Goal: Task Accomplishment & Management: Manage account settings

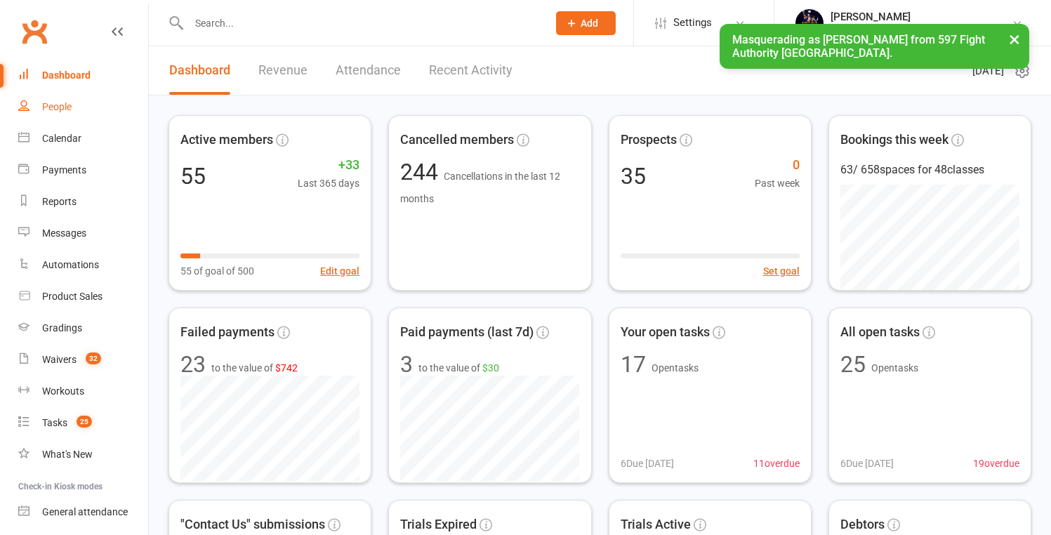
click at [56, 105] on div "People" at bounding box center [56, 106] width 29 height 11
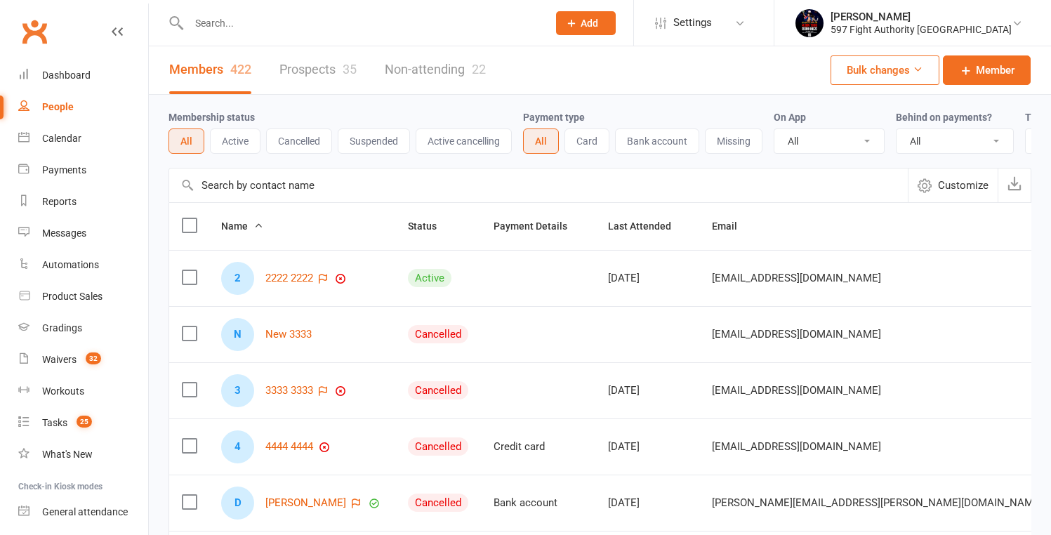
scroll to position [0, 63]
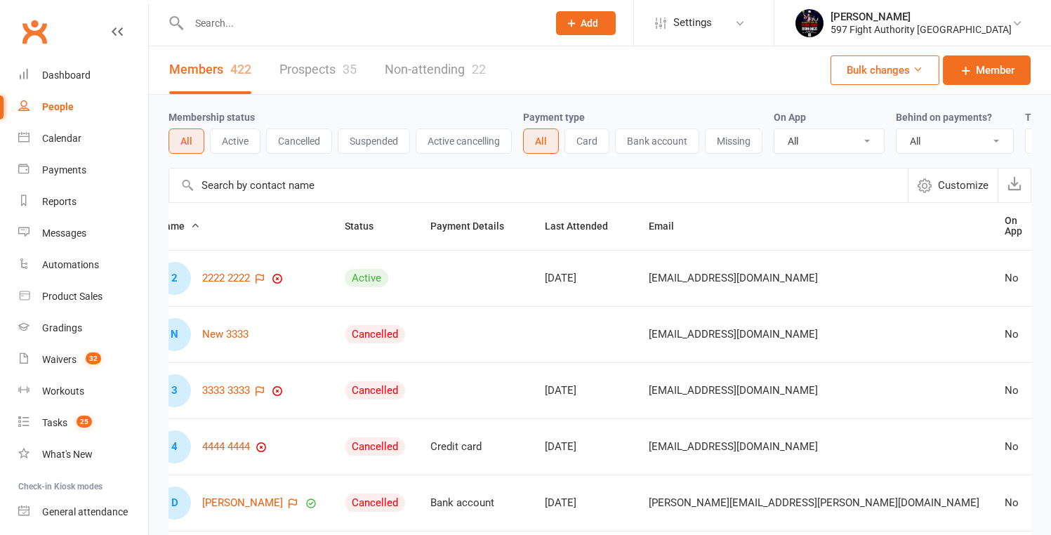
click at [665, 112] on div "Payment type All Card Bank account Missing" at bounding box center [648, 131] width 251 height 45
click at [226, 284] on link "2222 2222" at bounding box center [226, 278] width 48 height 12
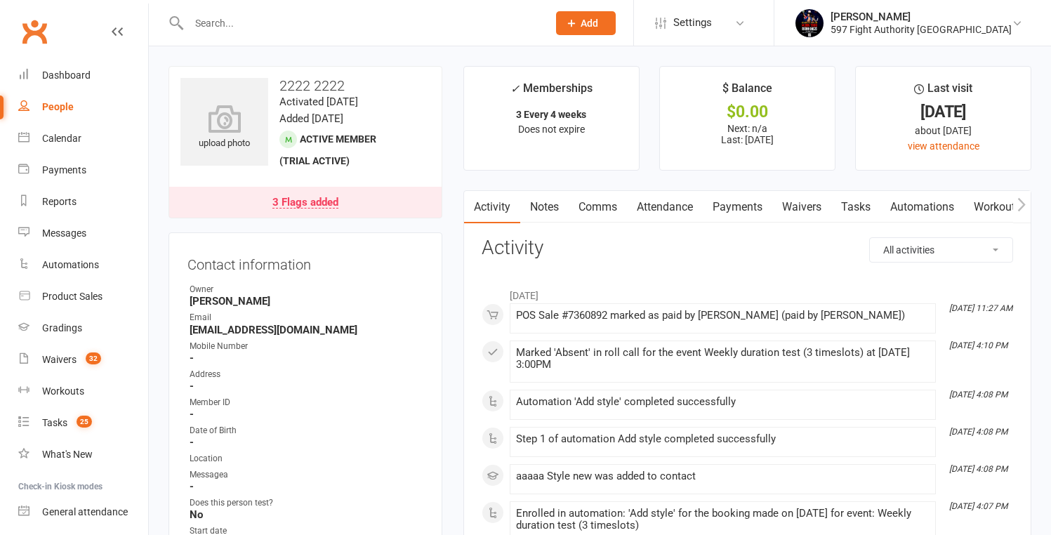
click at [300, 201] on div "3 Flags added" at bounding box center [305, 202] width 66 height 11
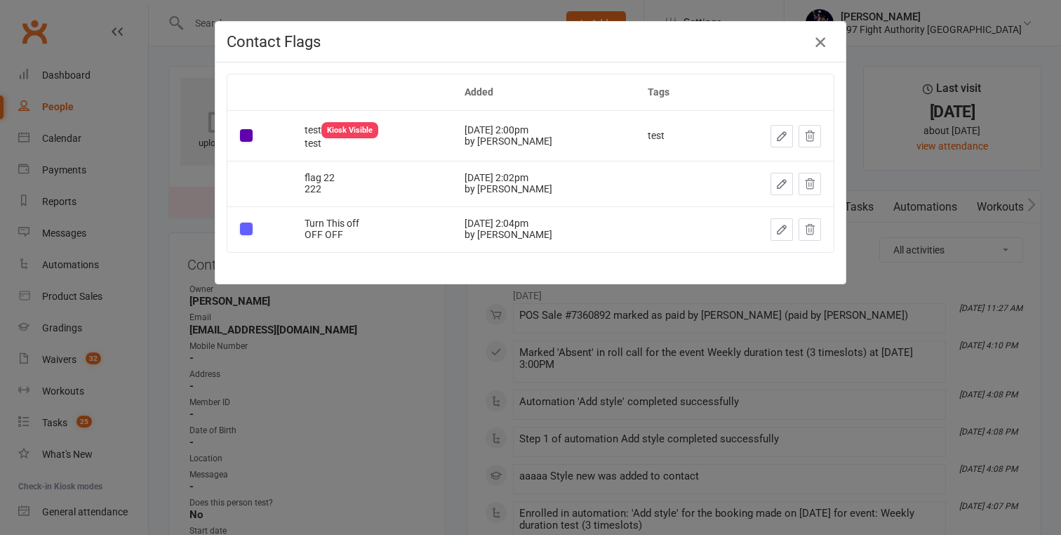
click at [818, 44] on icon "button" at bounding box center [820, 42] width 17 height 17
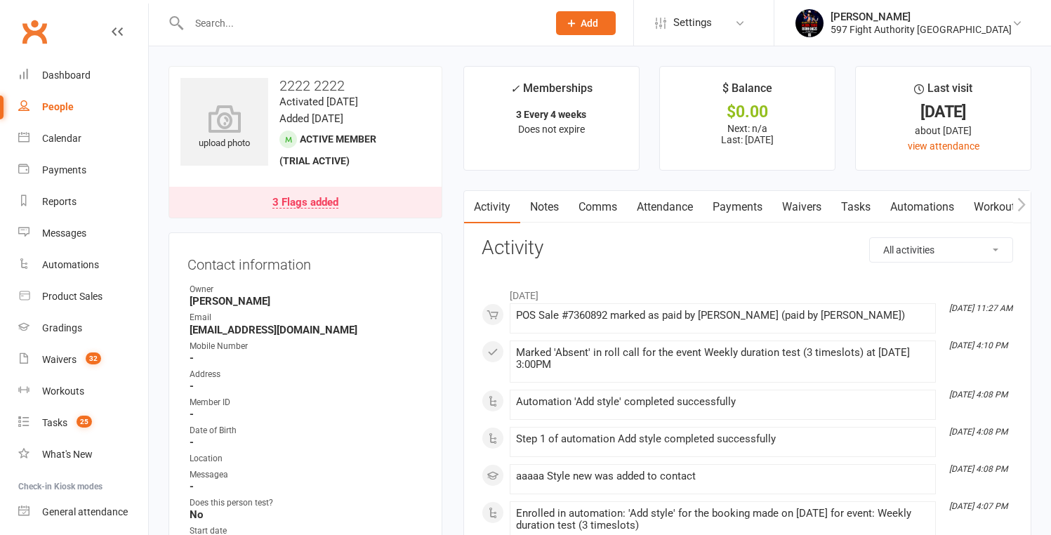
click at [726, 203] on link "Payments" at bounding box center [737, 207] width 69 height 32
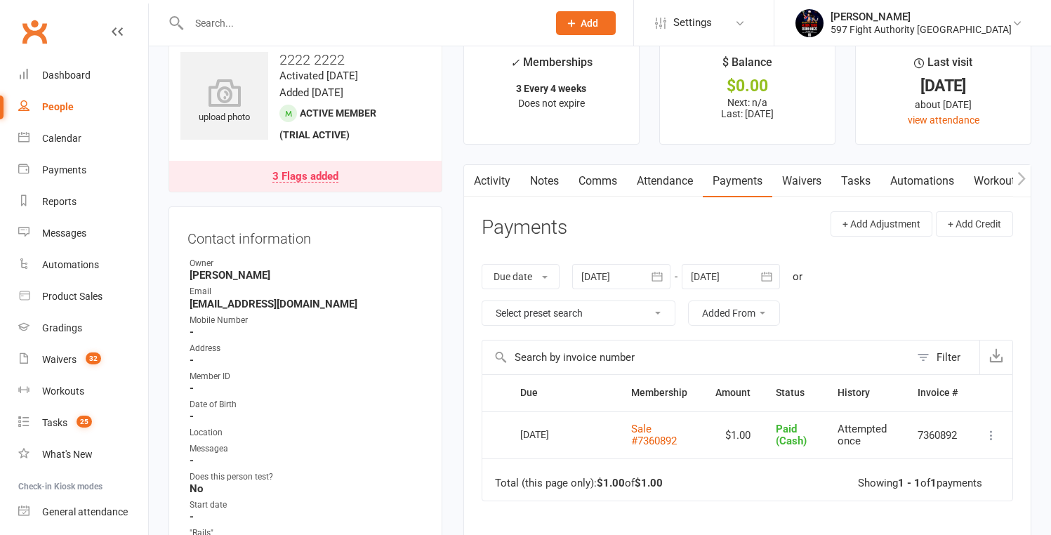
scroll to position [27, 0]
click at [673, 185] on link "Attendance" at bounding box center [665, 180] width 76 height 32
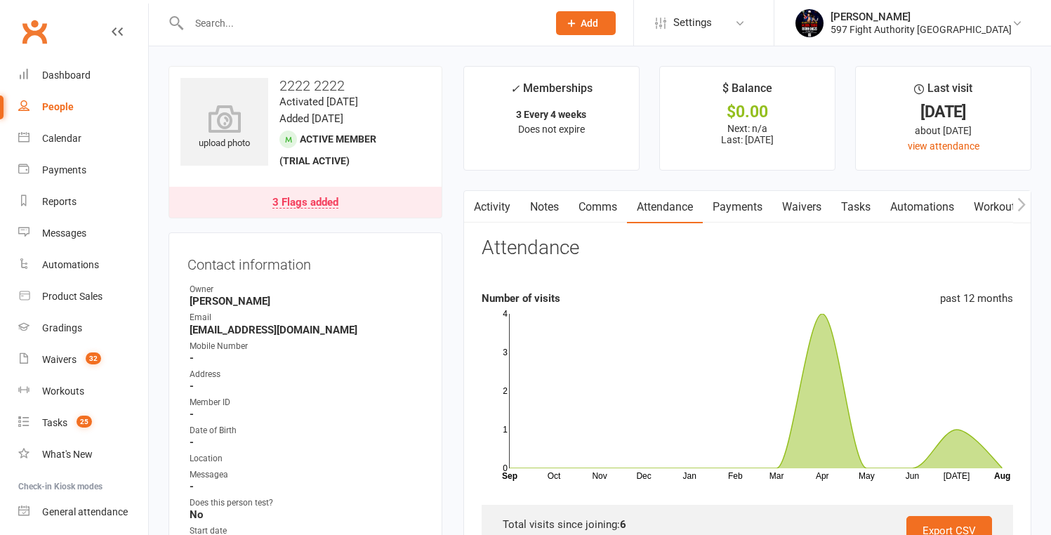
click at [492, 208] on link "Activity" at bounding box center [492, 207] width 56 height 32
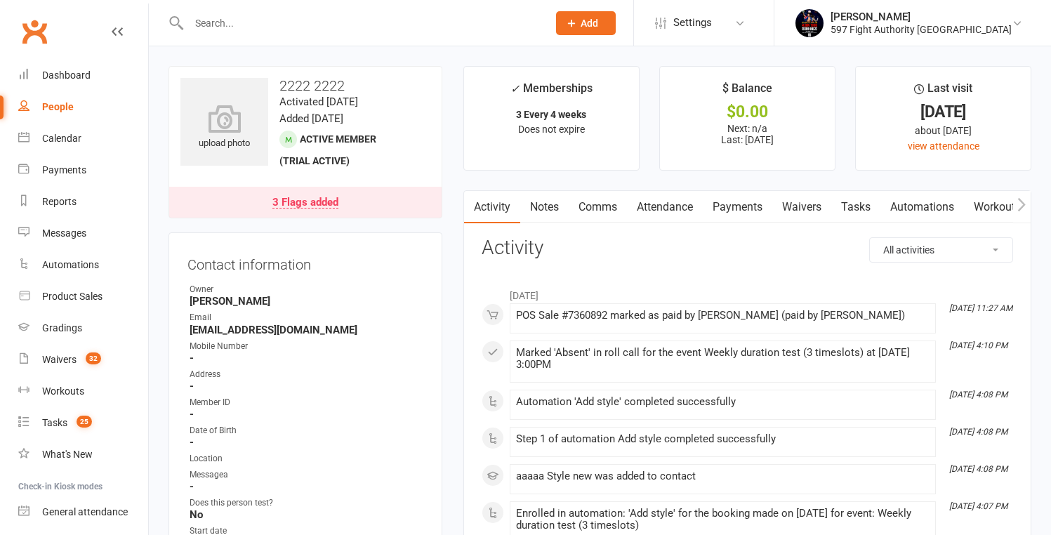
click at [46, 108] on div "People" at bounding box center [58, 106] width 32 height 11
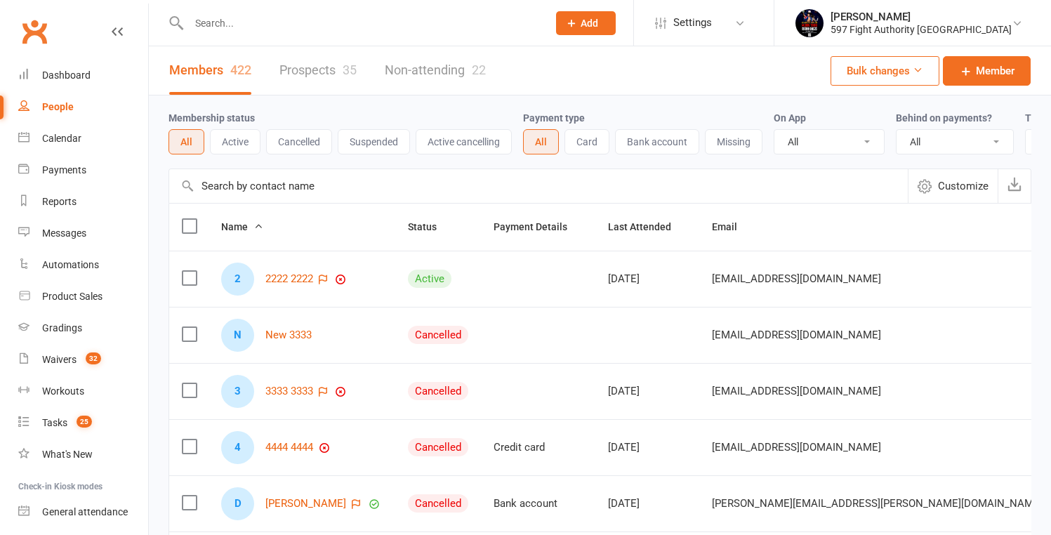
scroll to position [0, 63]
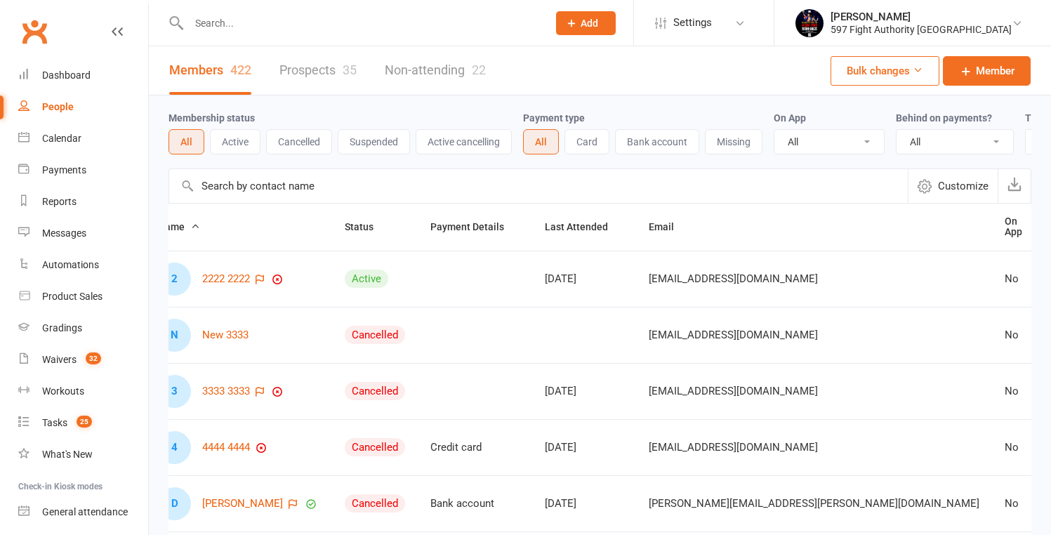
click at [241, 285] on link "2222 2222" at bounding box center [226, 279] width 48 height 12
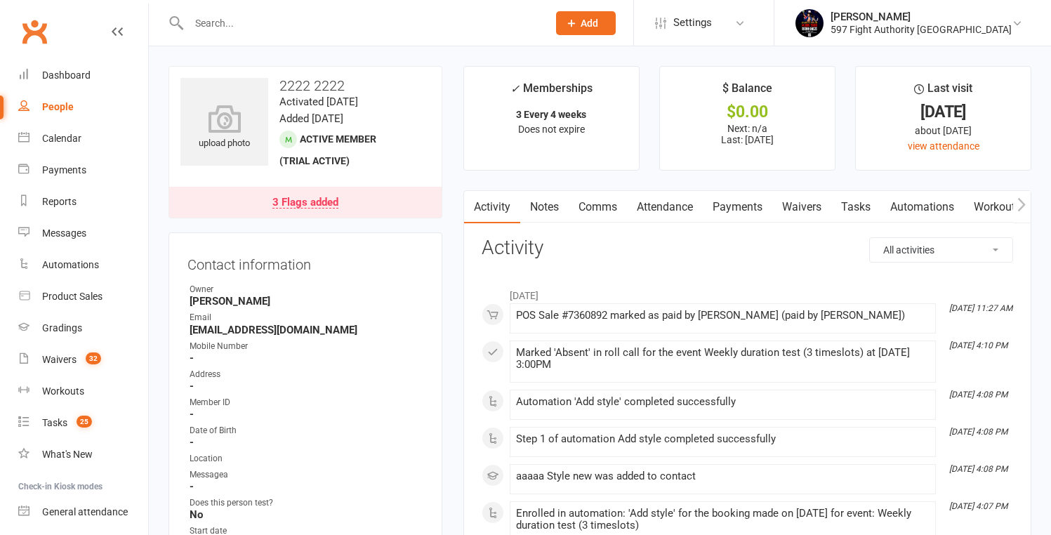
click at [295, 202] on div "3 Flags added" at bounding box center [305, 202] width 66 height 11
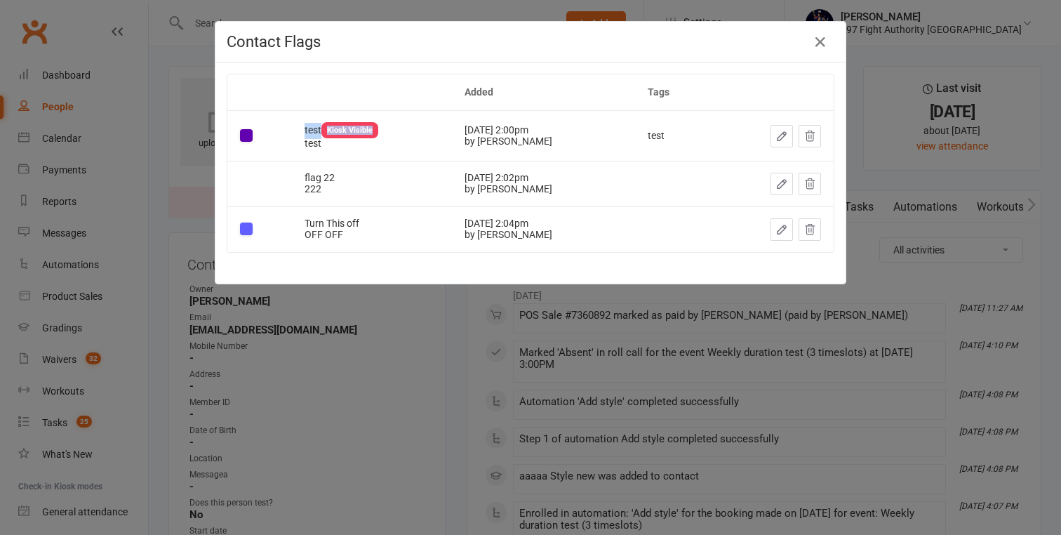
drag, startPoint x: 302, startPoint y: 130, endPoint x: 375, endPoint y: 127, distance: 72.3
click at [375, 127] on span "test Kiosk Visible" at bounding box center [342, 129] width 74 height 11
click at [338, 129] on div "Kiosk Visible" at bounding box center [349, 130] width 57 height 16
drag, startPoint x: 303, startPoint y: 131, endPoint x: 308, endPoint y: 153, distance: 22.3
click at [308, 153] on td "test Kiosk Visible test" at bounding box center [372, 135] width 160 height 50
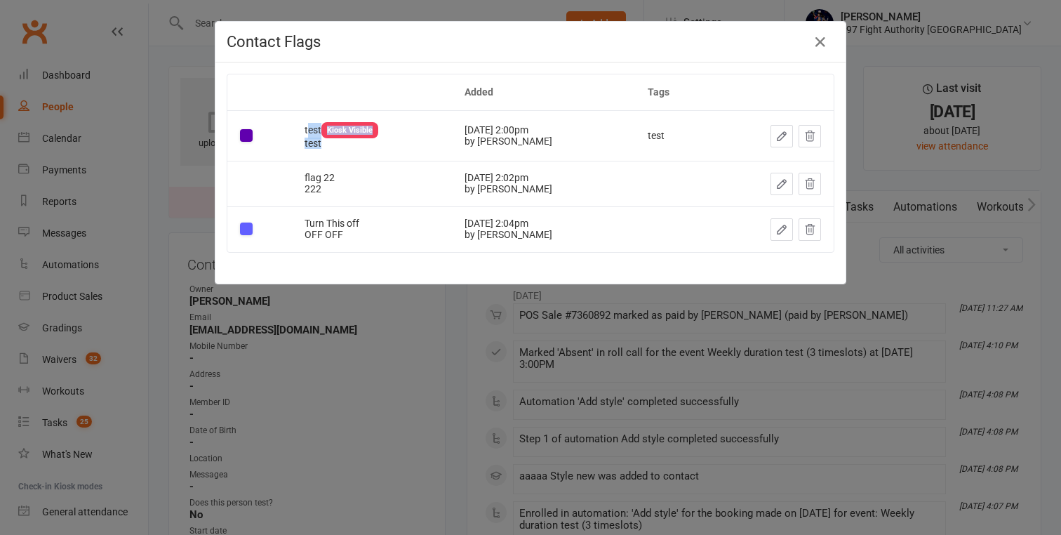
click at [306, 138] on div "test" at bounding box center [372, 143] width 135 height 11
drag, startPoint x: 305, startPoint y: 220, endPoint x: 352, endPoint y: 251, distance: 56.8
click at [357, 252] on table "Added Tags test Kiosk Visible test Apr 8, 2025 2:00pm by Melina Yung test flag …" at bounding box center [531, 163] width 608 height 179
click at [326, 234] on div "OFF OFF" at bounding box center [372, 234] width 135 height 11
click at [816, 41] on icon "button" at bounding box center [820, 42] width 17 height 17
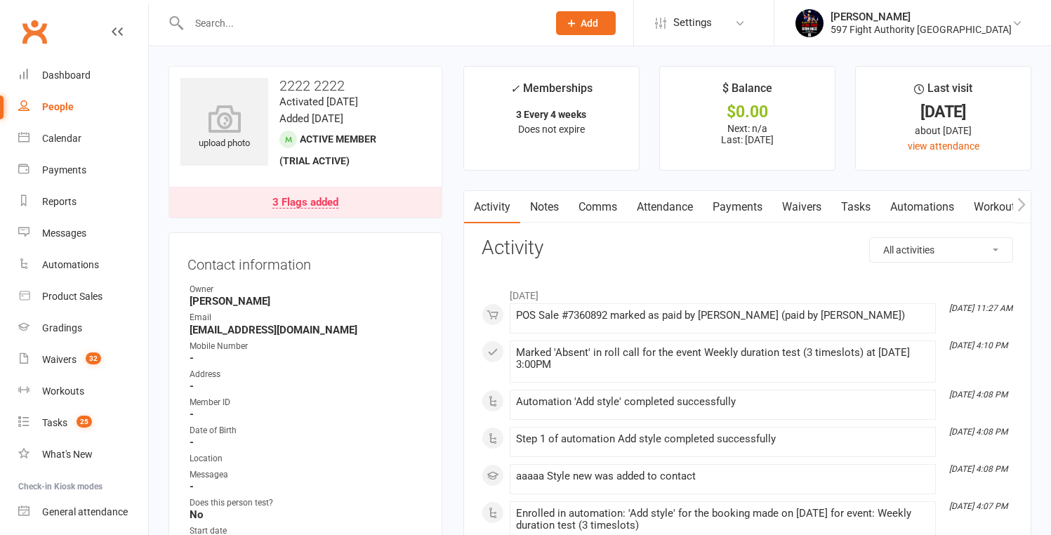
click at [284, 212] on link "3 Flags added" at bounding box center [305, 202] width 272 height 31
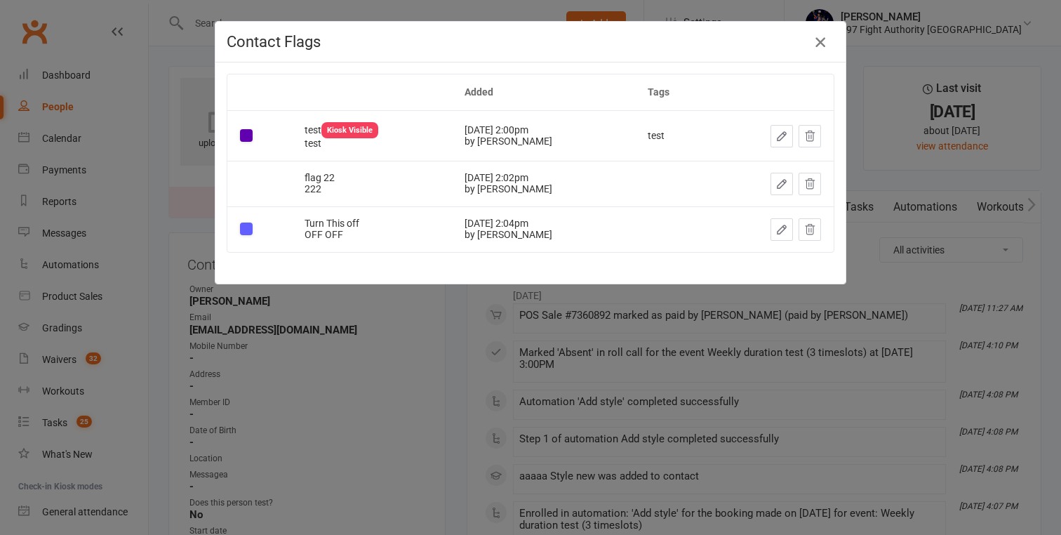
click at [818, 42] on icon "button" at bounding box center [820, 42] width 17 height 17
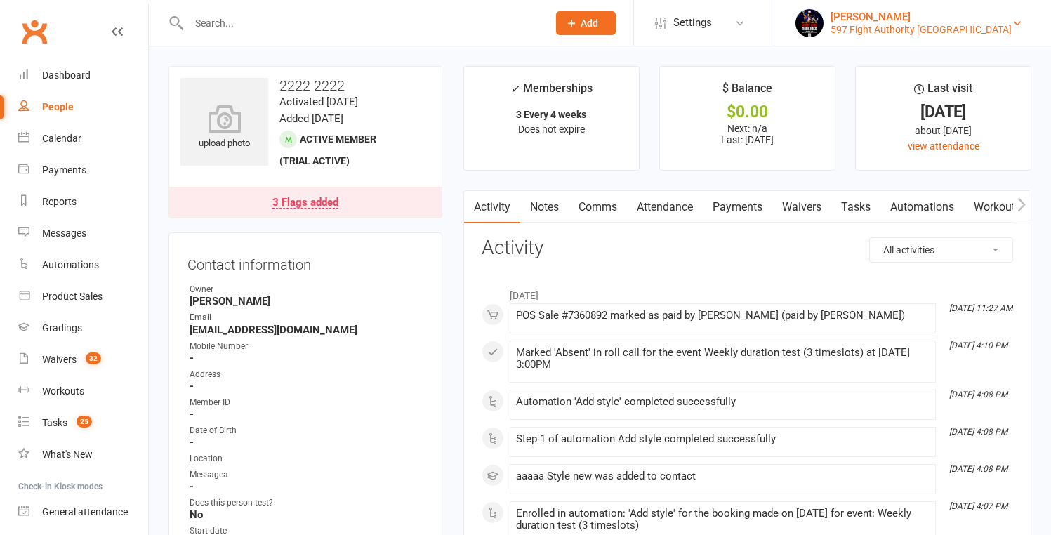
click at [990, 23] on div "597 Fight Authority [GEOGRAPHIC_DATA]" at bounding box center [920, 29] width 181 height 13
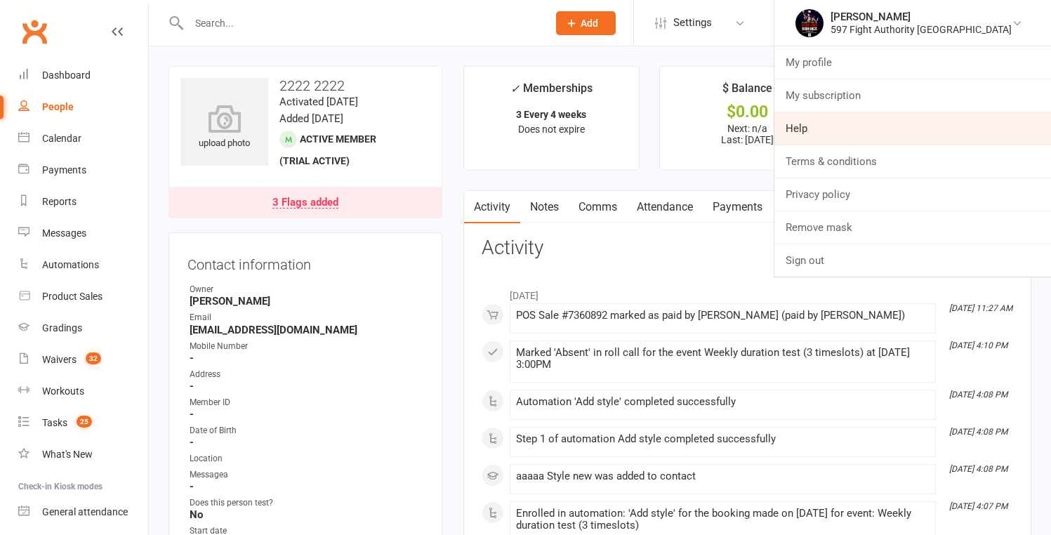
click at [870, 140] on link "Help" at bounding box center [912, 128] width 277 height 32
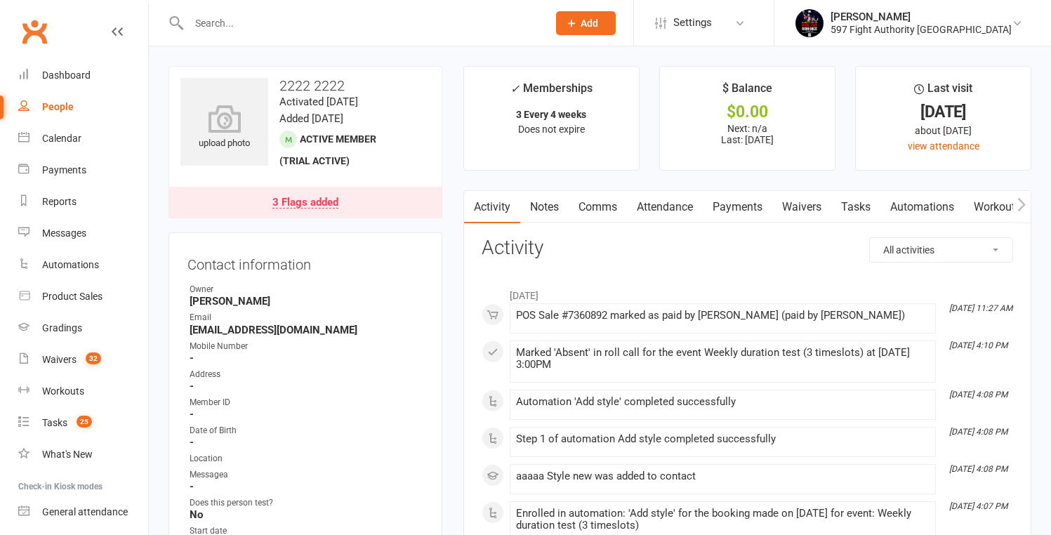
click at [48, 106] on div "People" at bounding box center [58, 106] width 32 height 11
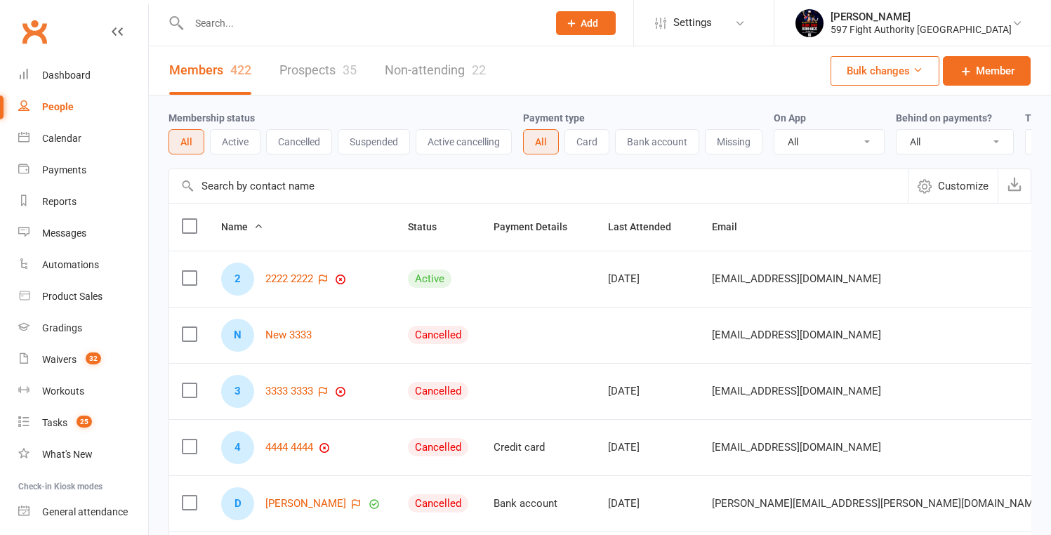
click at [288, 138] on button "Cancelled" at bounding box center [299, 141] width 66 height 25
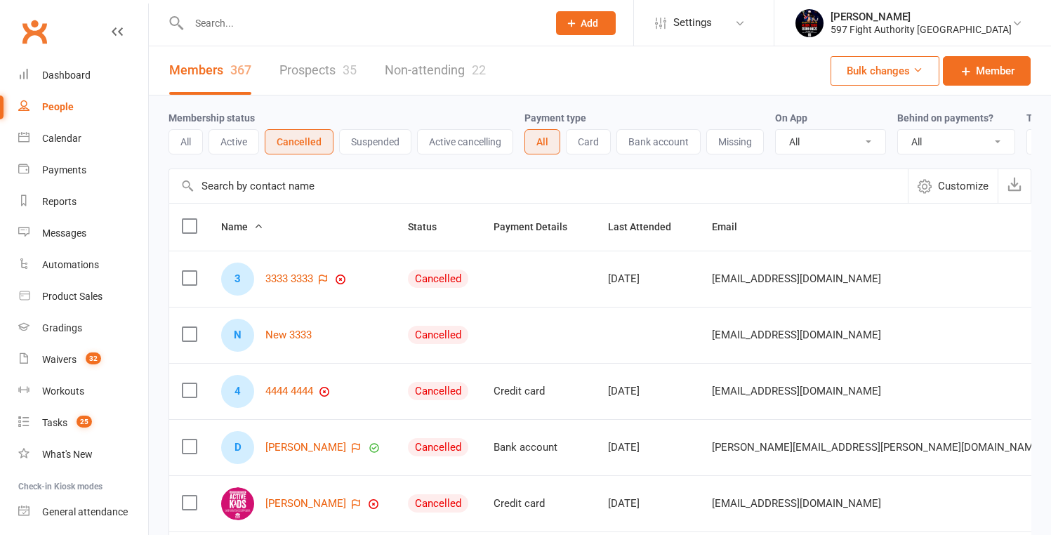
click at [367, 137] on button "Suspended" at bounding box center [375, 141] width 72 height 25
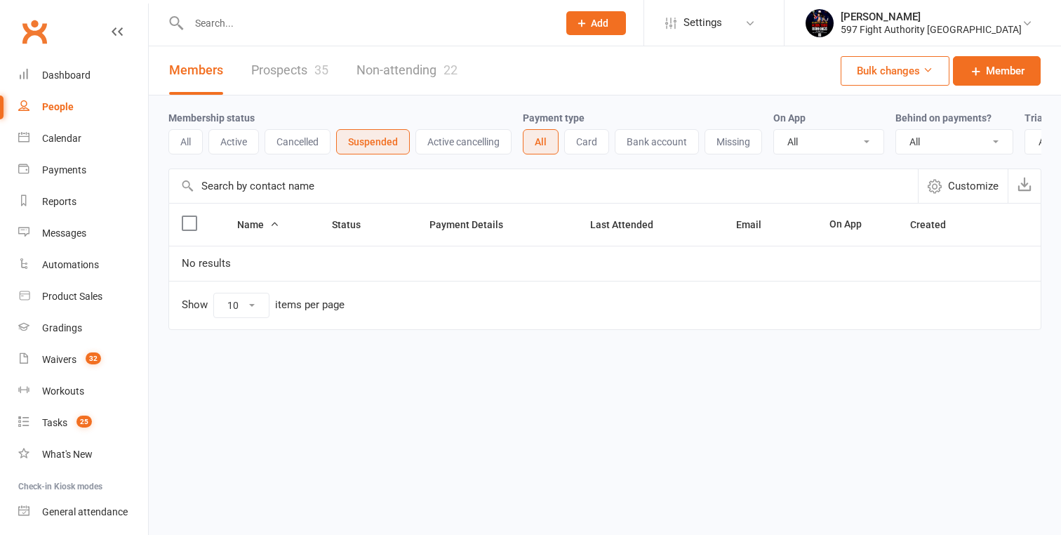
click at [192, 138] on button "All" at bounding box center [185, 141] width 34 height 25
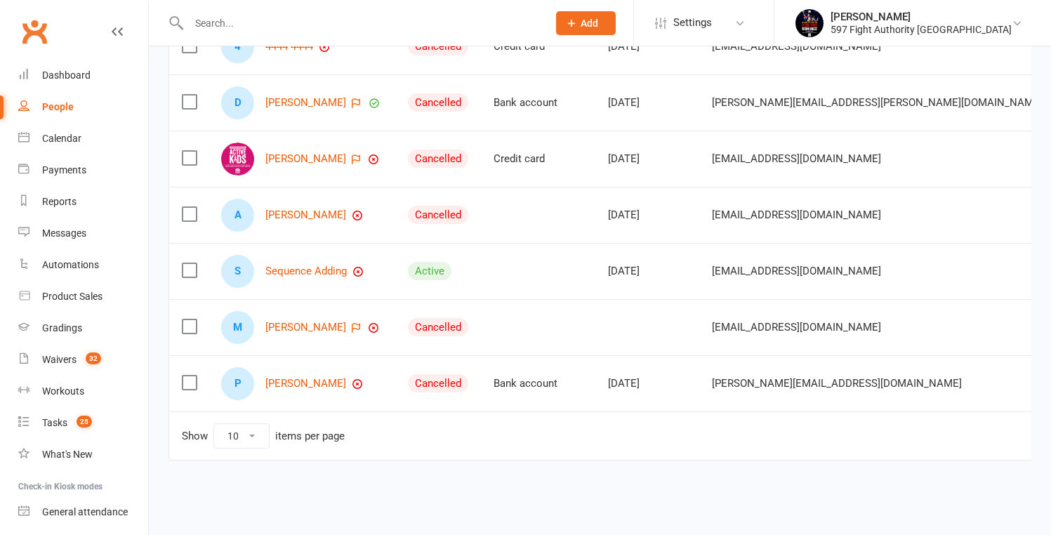
scroll to position [423, 0]
click at [322, 265] on link "Sequence Adding" at bounding box center [305, 271] width 81 height 12
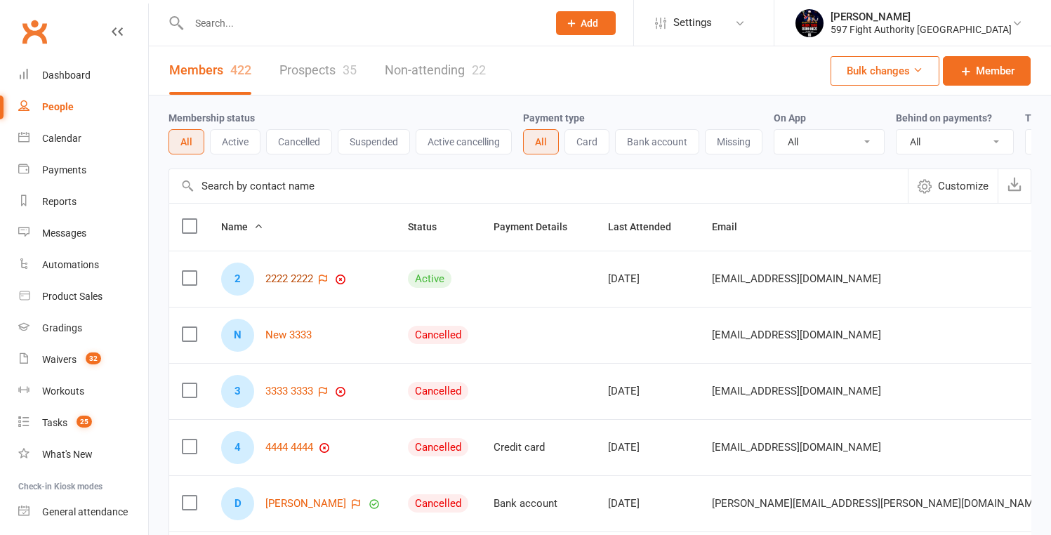
click at [279, 285] on link "2222 2222" at bounding box center [289, 279] width 48 height 12
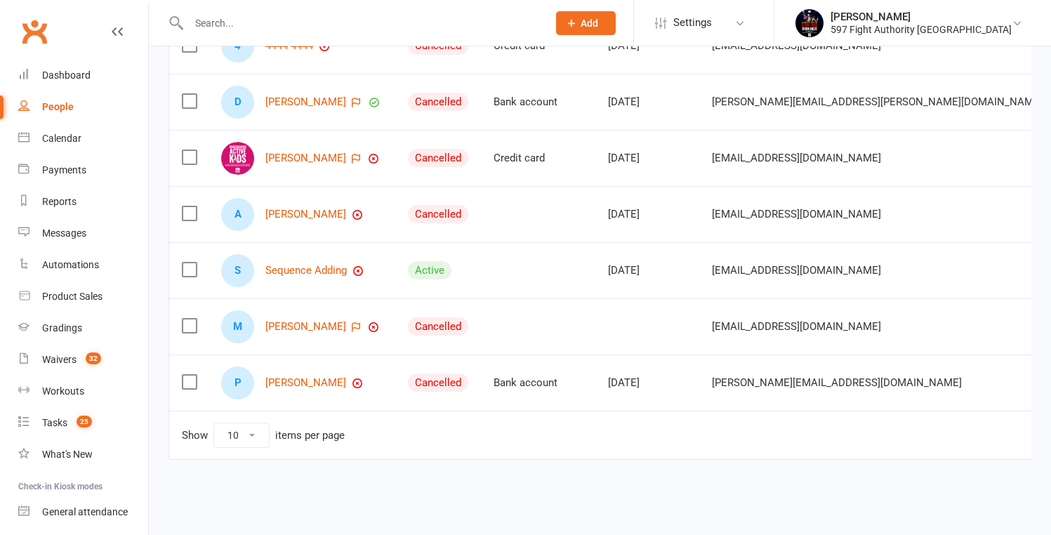
scroll to position [423, 0]
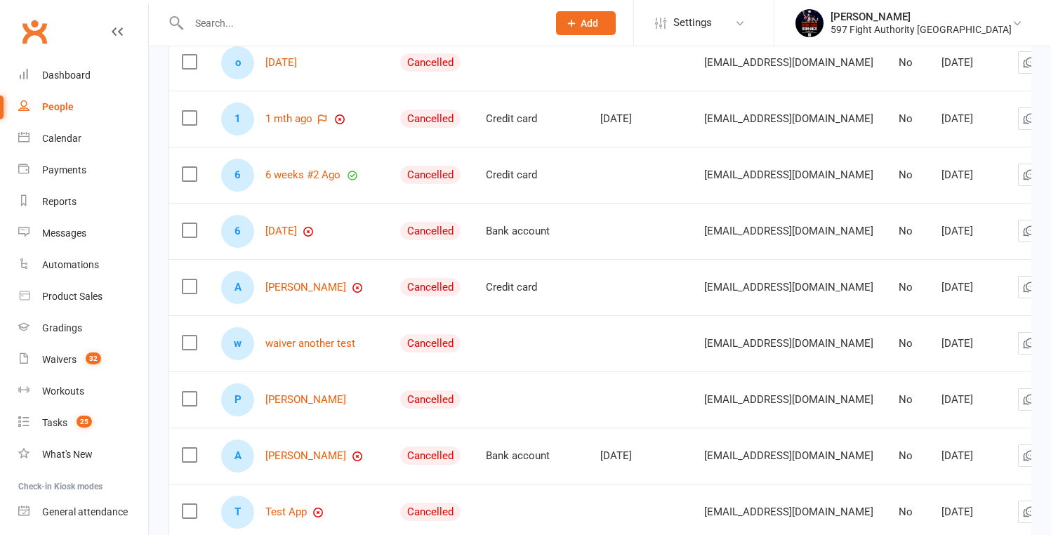
scroll to position [0, 0]
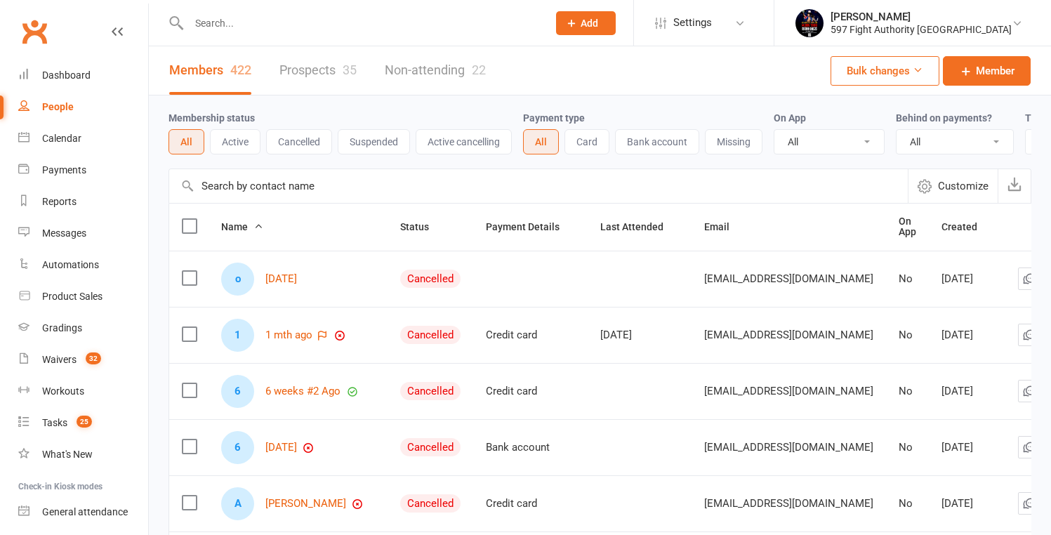
click at [220, 140] on button "Active" at bounding box center [235, 141] width 51 height 25
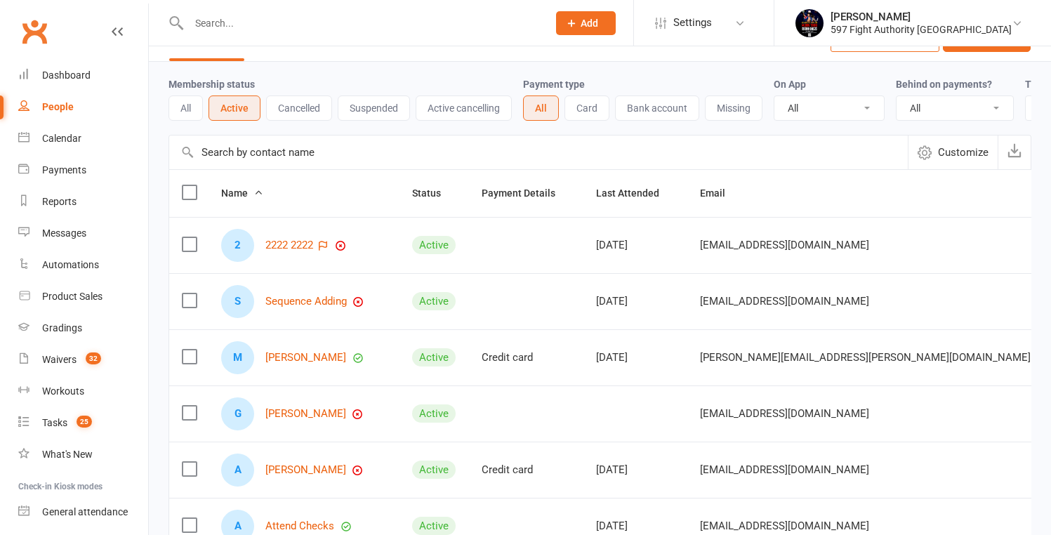
scroll to position [408, 0]
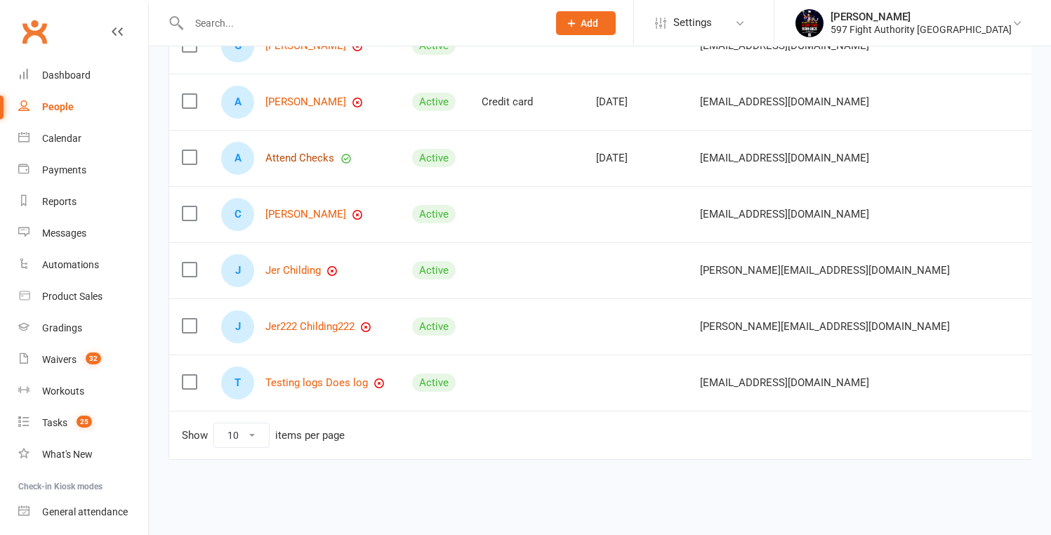
click at [295, 161] on link "Attend Checks" at bounding box center [299, 158] width 69 height 12
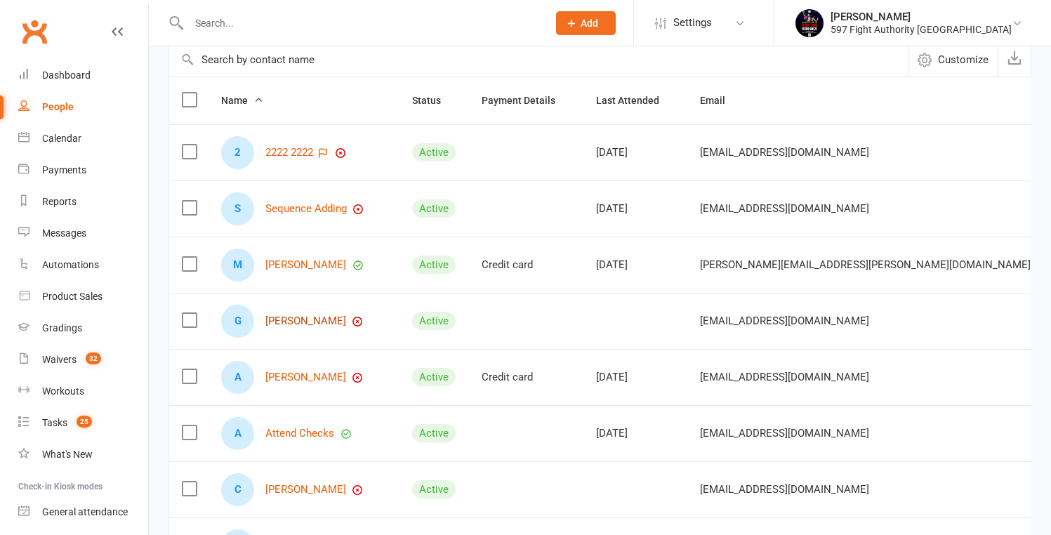
scroll to position [157, 0]
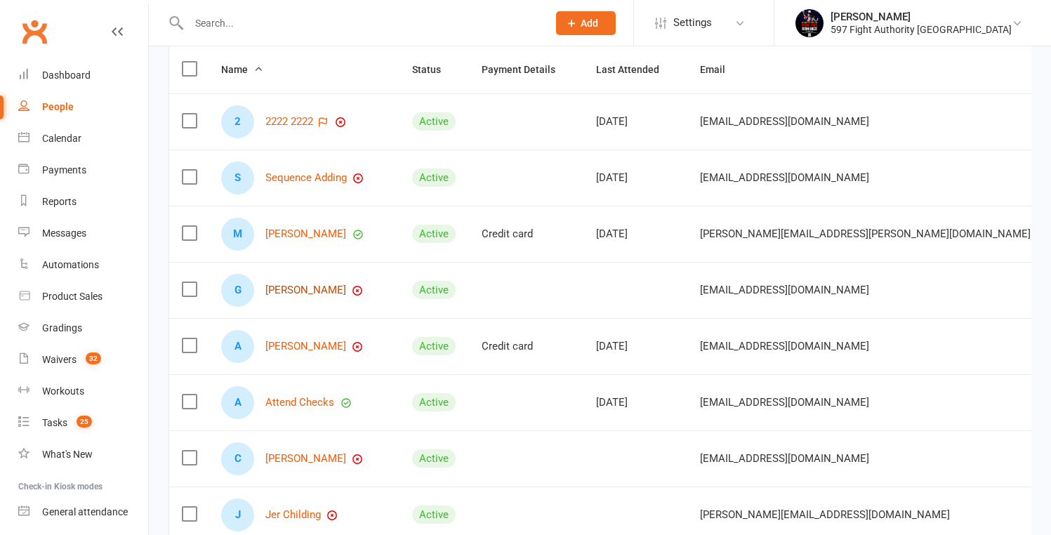
click at [302, 296] on link "Gene Brown" at bounding box center [305, 290] width 81 height 12
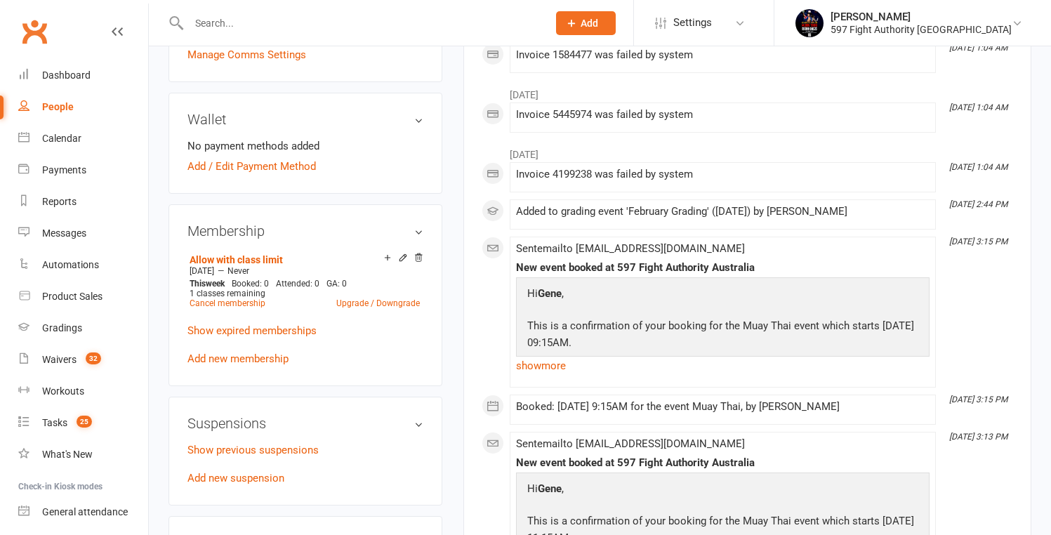
scroll to position [640, 0]
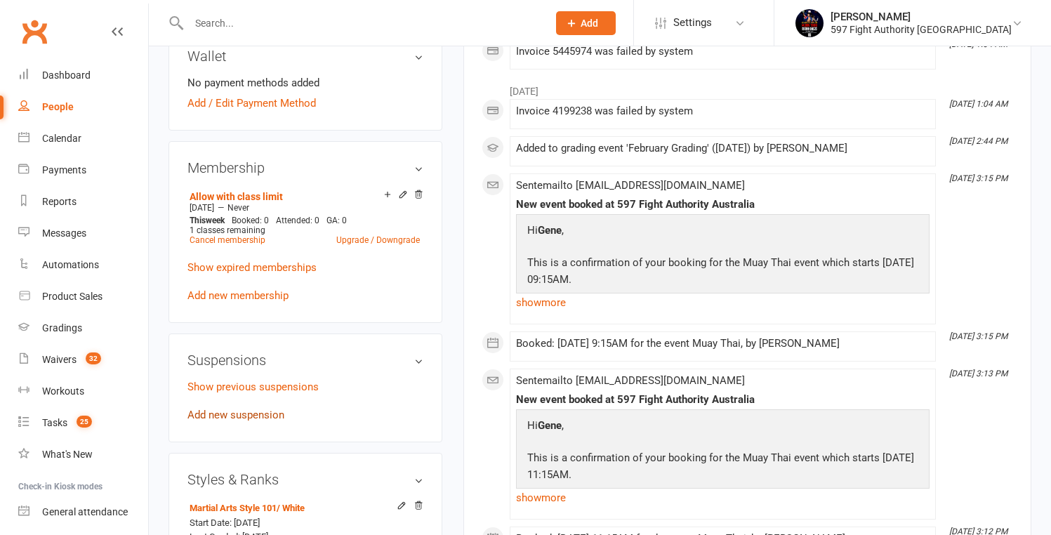
click at [275, 408] on link "Add new suspension" at bounding box center [235, 414] width 97 height 13
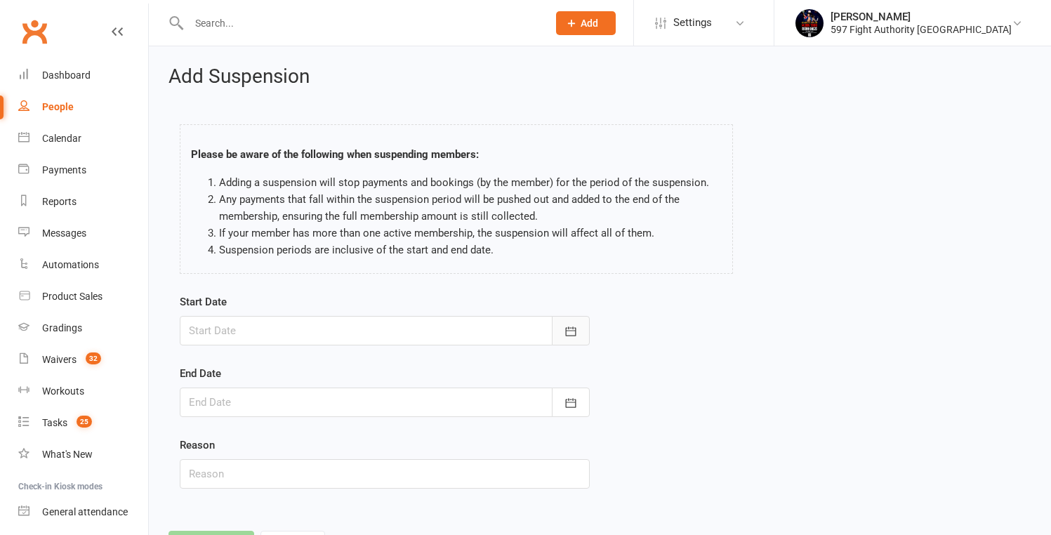
click at [576, 324] on icon "button" at bounding box center [571, 331] width 14 height 14
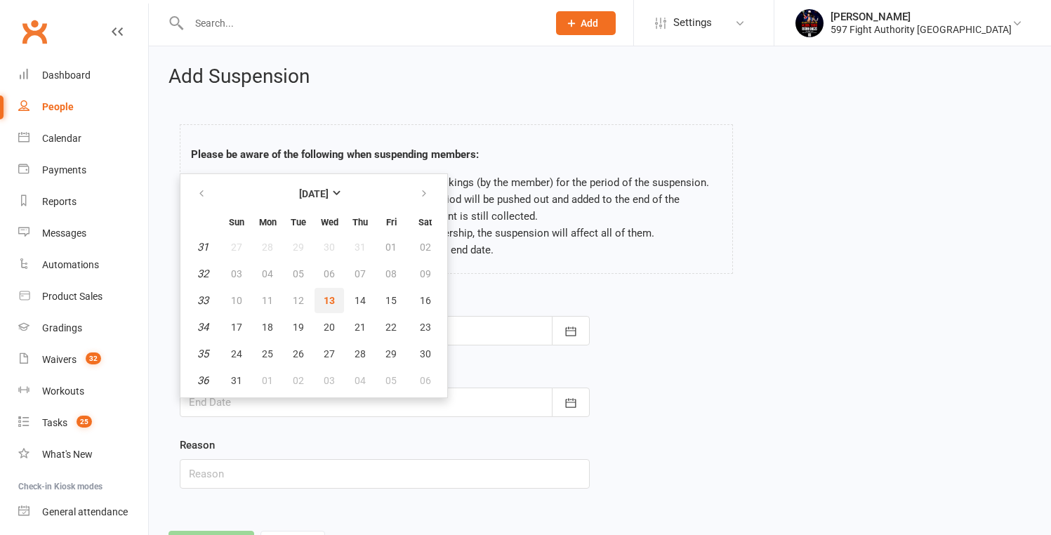
click at [328, 296] on span "13" at bounding box center [329, 300] width 11 height 11
type input "13 Aug 2025"
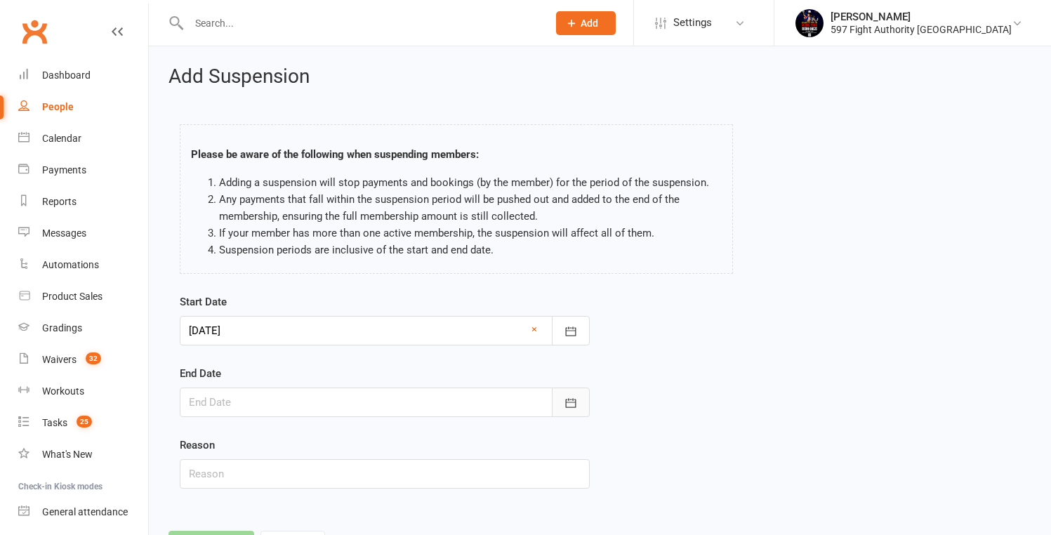
click at [569, 401] on icon "button" at bounding box center [570, 402] width 11 height 9
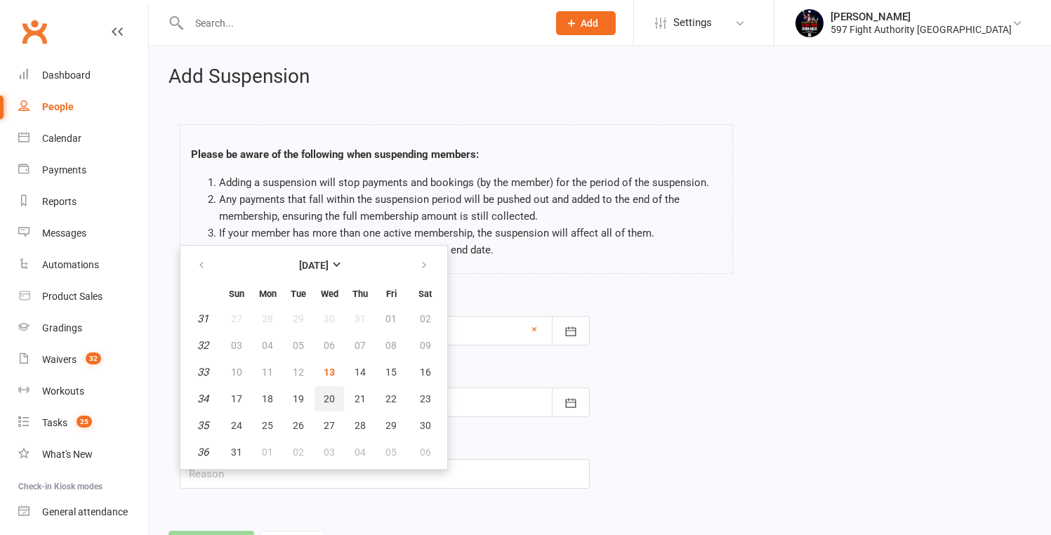
click at [317, 401] on button "20" at bounding box center [328, 398] width 29 height 25
type input "20 Aug 2025"
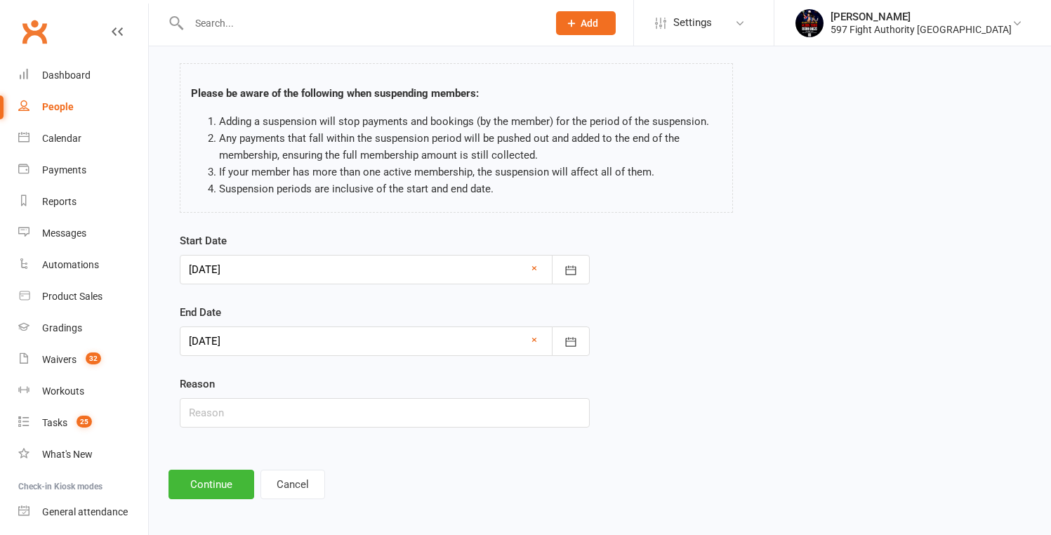
scroll to position [65, 0]
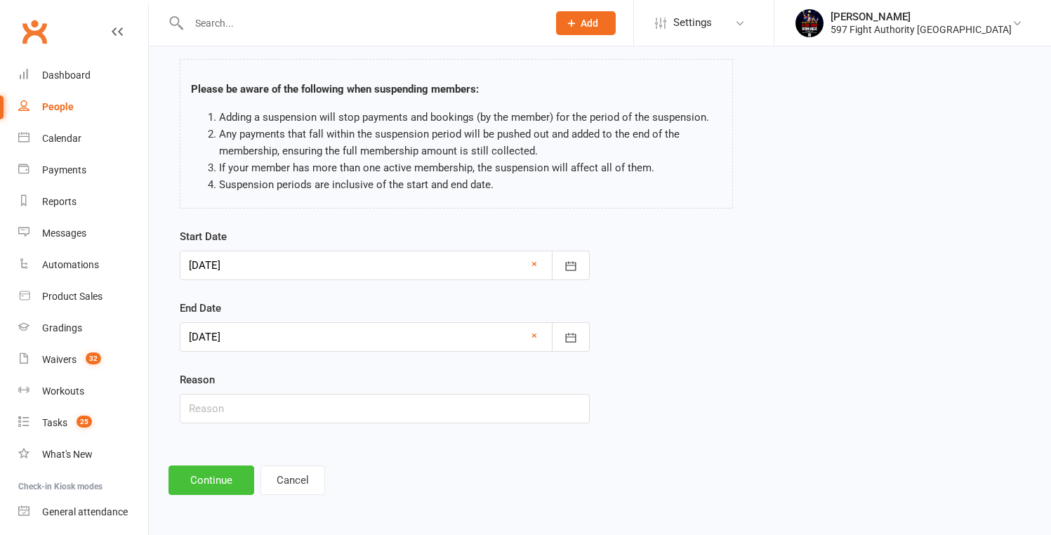
click at [232, 481] on button "Continue" at bounding box center [211, 479] width 86 height 29
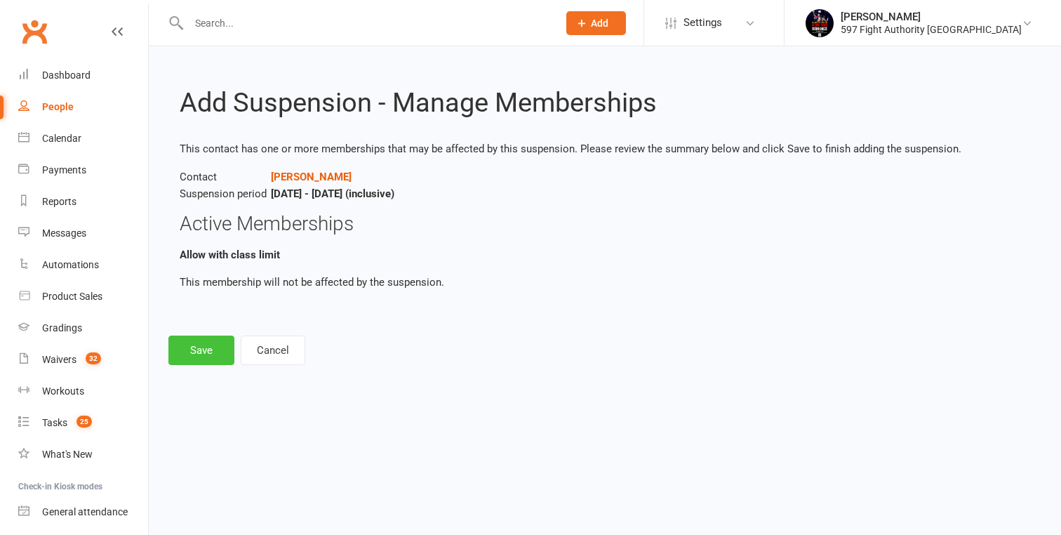
click at [190, 353] on button "Save" at bounding box center [201, 349] width 66 height 29
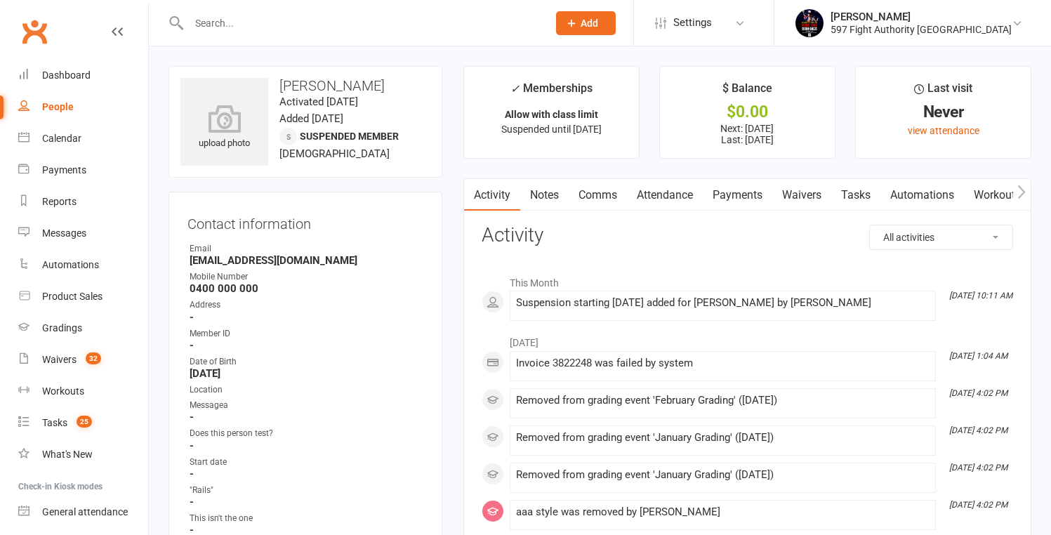
click at [51, 103] on div "People" at bounding box center [58, 106] width 32 height 11
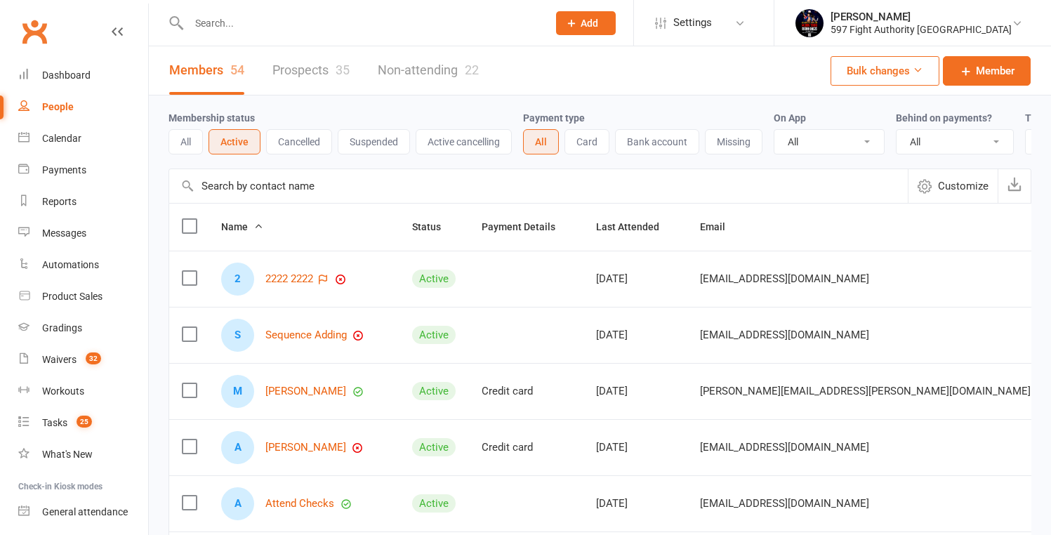
click at [295, 65] on link "Prospects 35" at bounding box center [310, 70] width 77 height 48
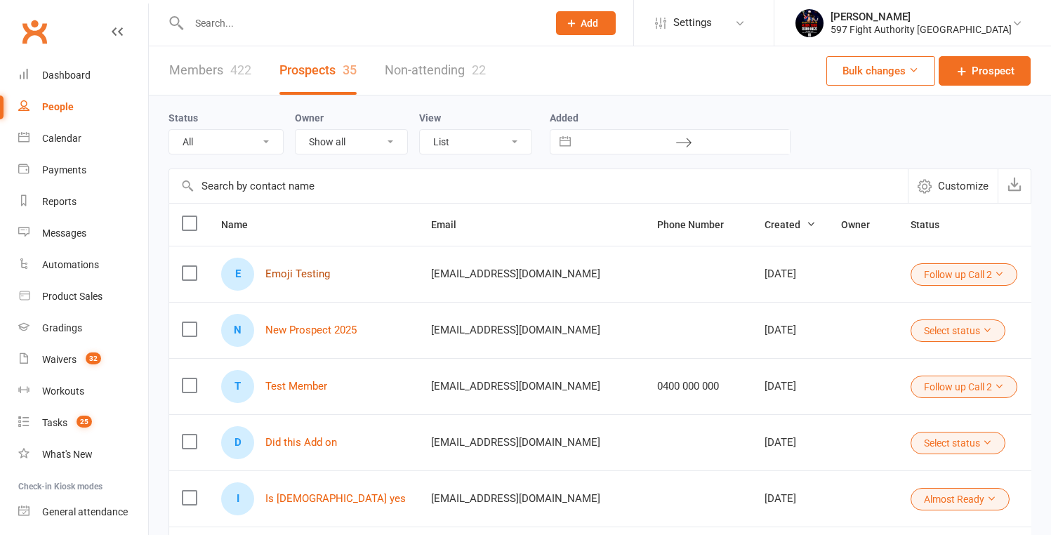
click at [295, 273] on link "Emoji Testing" at bounding box center [297, 274] width 65 height 12
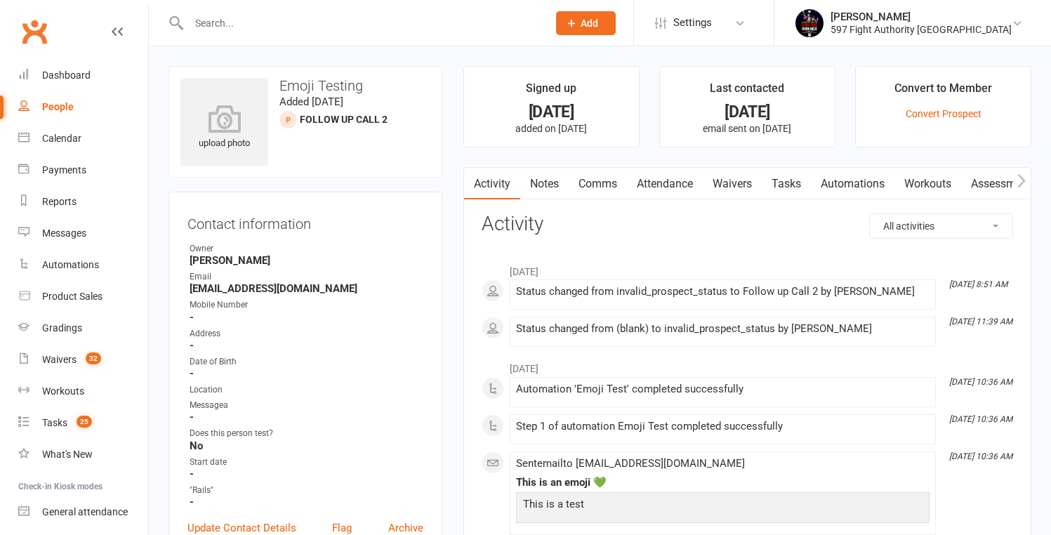
click at [67, 102] on div "People" at bounding box center [58, 106] width 32 height 11
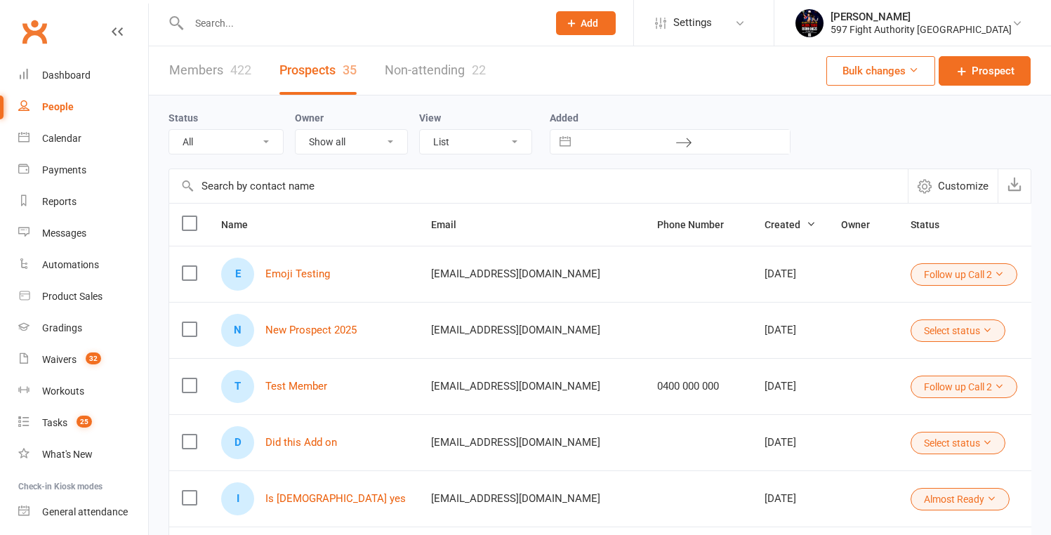
click at [440, 58] on link "Non-attending 22" at bounding box center [435, 70] width 101 height 48
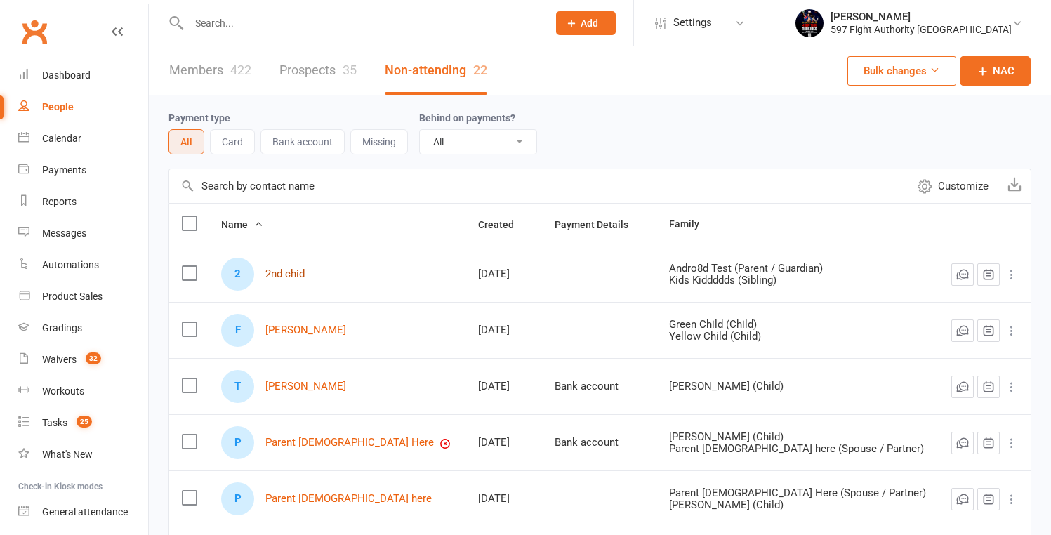
click at [301, 273] on link "2nd chid" at bounding box center [284, 274] width 39 height 12
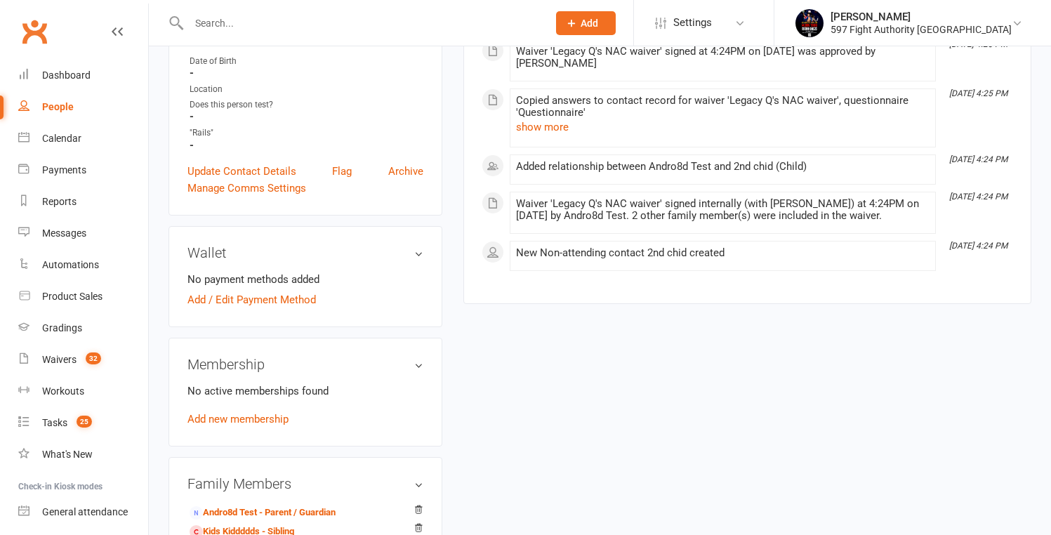
scroll to position [319, 0]
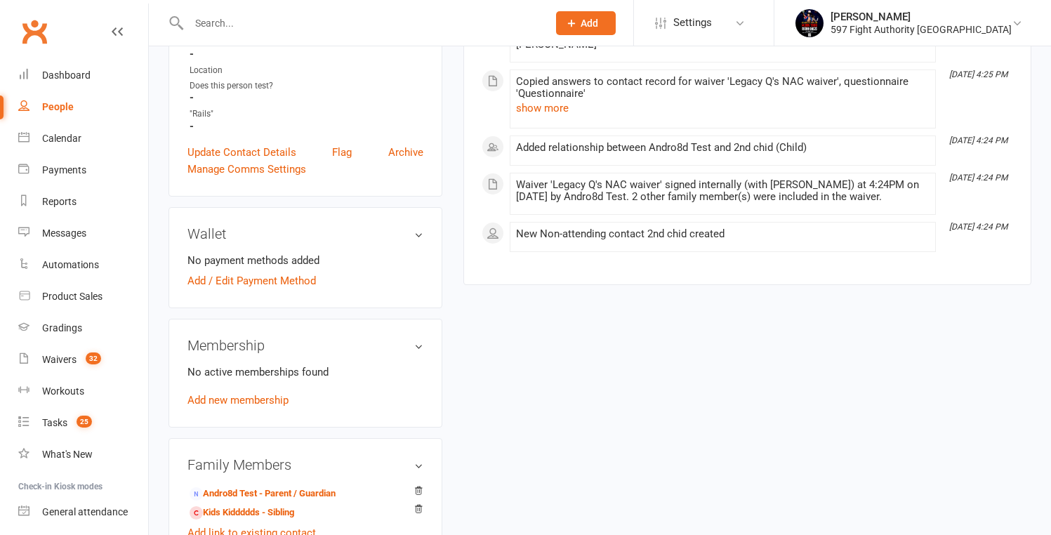
click at [41, 100] on link "People" at bounding box center [83, 107] width 130 height 32
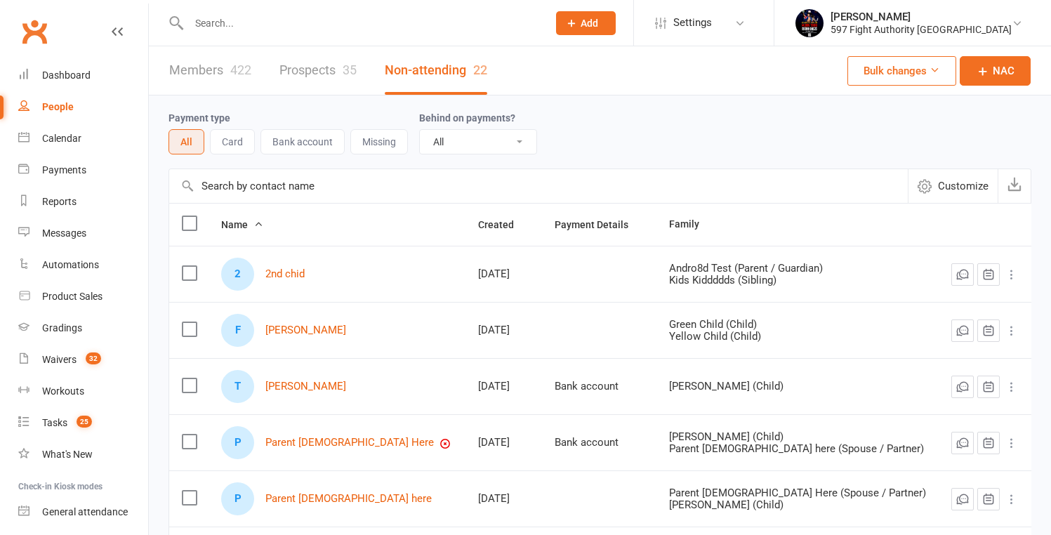
click at [202, 61] on link "Members 422" at bounding box center [210, 70] width 82 height 48
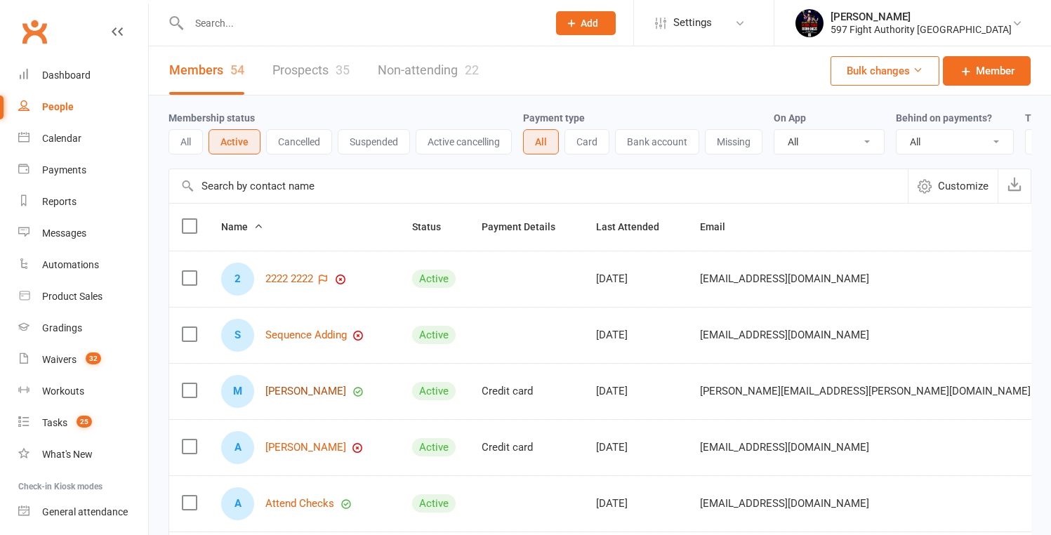
click at [298, 397] on link "Melissa Bell" at bounding box center [305, 391] width 81 height 12
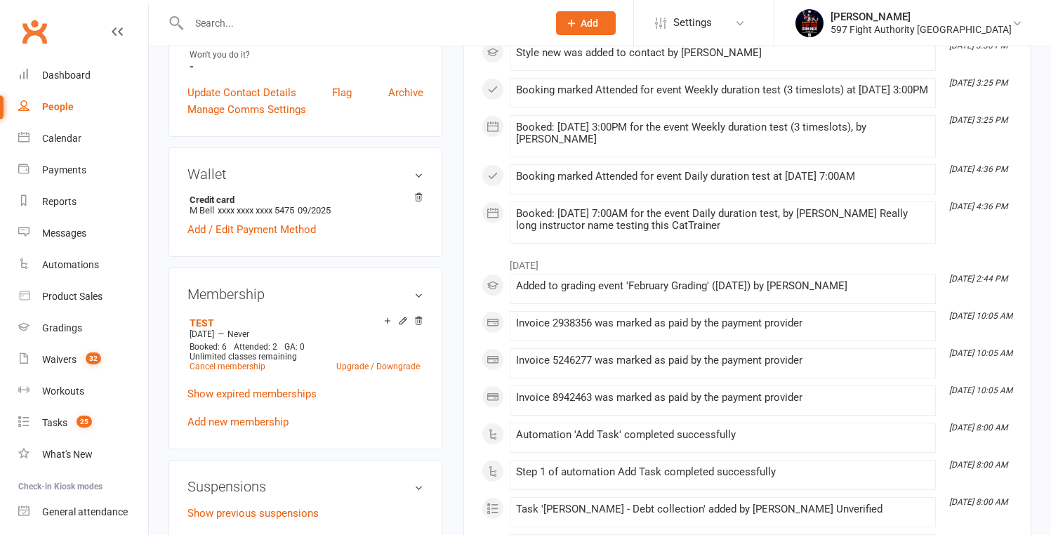
scroll to position [538, 0]
